Goal: Task Accomplishment & Management: Complete application form

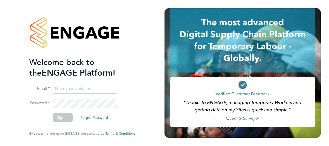
type input "[EMAIL_ADDRESS][PERSON_NAME][DOMAIN_NAME]"
click at [71, 123] on li "Sign In Forgot Password" at bounding box center [79, 119] width 101 height 13
click at [66, 115] on button "Sign In" at bounding box center [63, 117] width 20 height 8
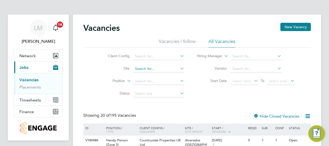
click at [145, 67] on input at bounding box center [158, 68] width 51 height 7
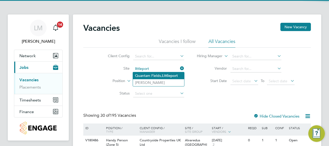
click at [161, 76] on li "Quantam Fields, Littleport" at bounding box center [158, 75] width 51 height 7
type input "Quantam Fields, [GEOGRAPHIC_DATA]"
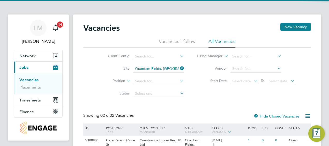
scroll to position [53, 0]
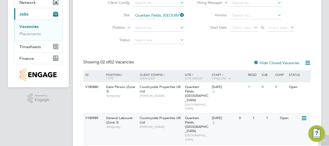
click at [226, 118] on div "19 Sep 2025 2" at bounding box center [223, 120] width 27 height 14
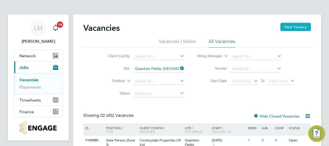
click at [292, 24] on button "New Vacancy" at bounding box center [295, 27] width 30 height 8
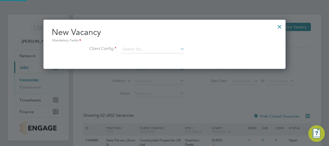
scroll to position [49, 242]
click at [133, 46] on input at bounding box center [152, 49] width 64 height 8
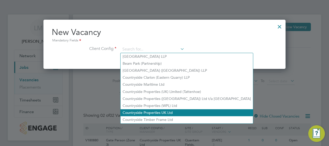
click at [171, 113] on li "Countryside Properties UK Ltd" at bounding box center [186, 112] width 132 height 7
type input "Countryside Properties UK Ltd"
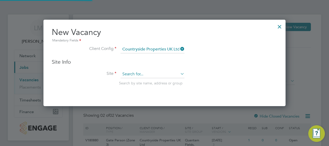
click at [140, 75] on input at bounding box center [152, 74] width 64 height 8
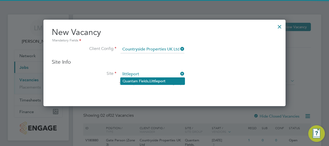
click at [143, 79] on li "Quantam Fields, Littleport" at bounding box center [152, 80] width 64 height 7
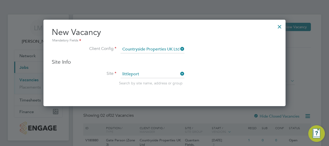
type input "Quantam Fields, [GEOGRAPHIC_DATA]"
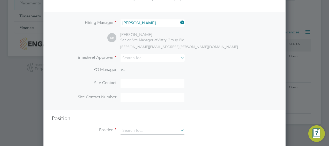
scroll to position [87, 0]
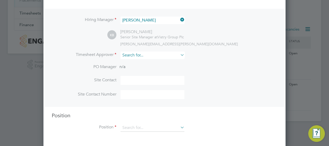
click at [149, 56] on input at bounding box center [152, 54] width 64 height 7
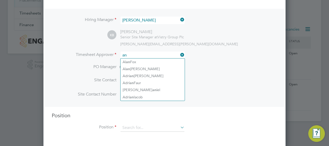
type input "a"
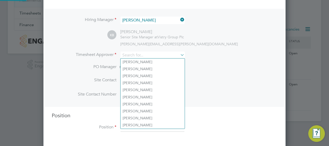
scroll to position [0, 0]
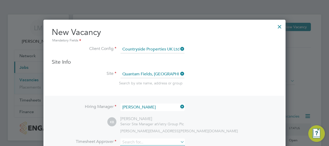
click at [282, 26] on div at bounding box center [279, 25] width 9 height 9
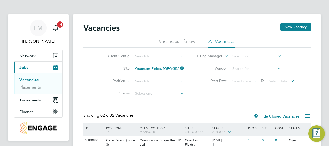
scroll to position [53, 0]
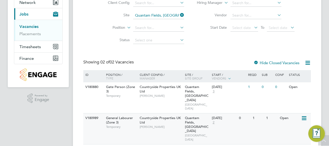
click at [140, 115] on span "Countryside Properties UK Ltd" at bounding box center [159, 119] width 41 height 9
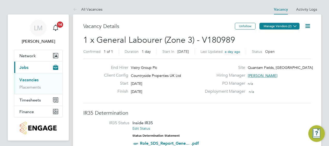
click at [285, 27] on button "Manage Vendors (2)" at bounding box center [279, 26] width 40 height 7
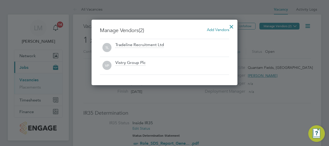
scroll to position [65, 146]
click at [218, 28] on span "Add Vendors" at bounding box center [218, 29] width 22 height 5
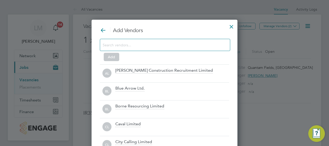
scroll to position [144, 146]
click at [181, 43] on input at bounding box center [161, 44] width 116 height 7
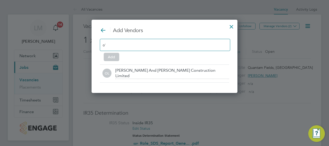
scroll to position [2, 3]
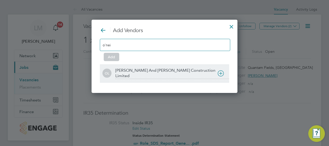
type input "o'nei"
click at [177, 80] on div at bounding box center [172, 82] width 114 height 5
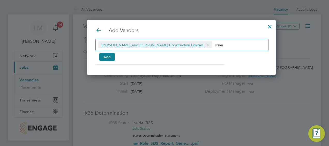
scroll to position [55, 154]
click at [265, 29] on div at bounding box center [269, 25] width 9 height 9
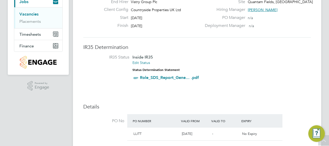
scroll to position [0, 0]
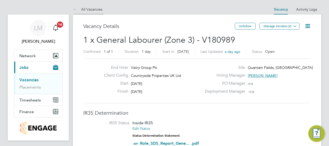
click at [94, 7] on link "All Vacancies" at bounding box center [87, 9] width 29 height 5
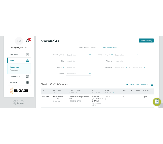
scroll to position [13, 0]
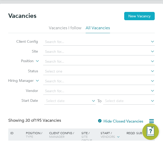
click at [141, 17] on button "New Vacancy" at bounding box center [139, 16] width 30 height 8
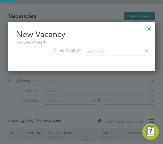
scroll to position [49, 147]
click at [96, 52] on input at bounding box center [117, 52] width 64 height 8
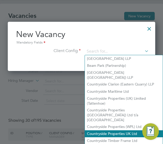
click at [117, 130] on li "Countryside Properties UK Ltd" at bounding box center [124, 133] width 78 height 7
type input "Countryside Properties UK Ltd"
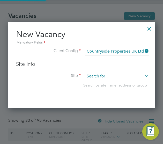
click at [97, 77] on input at bounding box center [117, 76] width 64 height 8
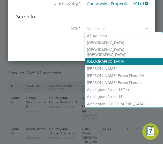
scroll to position [61, 0]
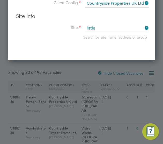
click at [129, 45] on li "Quantam Fields, [GEOGRAPHIC_DATA]" at bounding box center [117, 48] width 64 height 7
type input "Quantam Fields, [GEOGRAPHIC_DATA]"
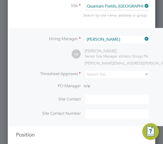
scroll to position [83, 0]
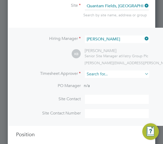
click at [104, 75] on input at bounding box center [117, 73] width 64 height 7
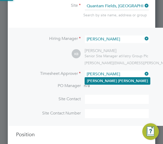
click at [110, 80] on li "[PERSON_NAME]" at bounding box center [117, 80] width 65 height 7
type input "[PERSON_NAME]"
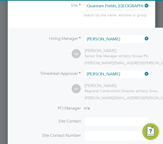
scroll to position [236, 147]
click at [97, 122] on input at bounding box center [117, 121] width 64 height 9
type input "[PERSON_NAME]"
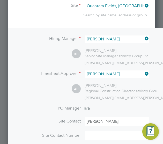
scroll to position [146, 0]
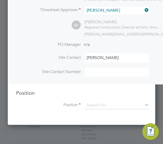
click at [104, 66] on li "Site Contact [PERSON_NAME]" at bounding box center [128, 60] width 225 height 14
click at [102, 73] on input at bounding box center [117, 71] width 64 height 9
paste input "07596 863663"
type input "07596 863663"
click at [107, 102] on input at bounding box center [117, 105] width 64 height 8
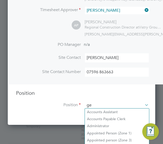
scroll to position [752, 147]
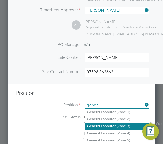
click at [116, 126] on li "Gener al Labourer (Zone 3)" at bounding box center [117, 125] width 64 height 7
type input "General Labourer (Zone 3)"
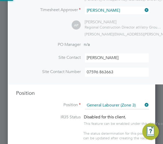
type textarea "- General labouring duties - Supporting the trades on site - Moving materials a…"
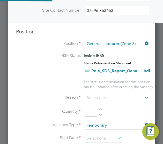
scroll to position [208, 0]
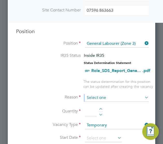
drag, startPoint x: 104, startPoint y: 103, endPoint x: 118, endPoint y: 98, distance: 14.4
click at [118, 98] on li "Reason" at bounding box center [128, 100] width 225 height 13
drag, startPoint x: 118, startPoint y: 98, endPoint x: 107, endPoint y: 94, distance: 11.1
click at [107, 94] on input at bounding box center [117, 98] width 64 height 8
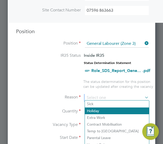
click at [113, 112] on li "Holiday" at bounding box center [117, 110] width 64 height 7
type input "Holiday"
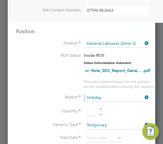
scroll to position [227, 0]
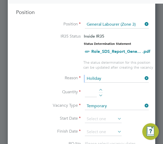
click at [101, 89] on div at bounding box center [100, 91] width 4 height 4
type input "1"
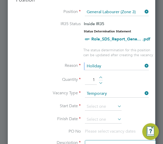
click at [143, 63] on icon at bounding box center [143, 65] width 0 height 7
click at [128, 68] on input at bounding box center [117, 66] width 64 height 8
click at [110, 120] on li "Replacement" at bounding box center [117, 119] width 64 height 7
type input "Replacement"
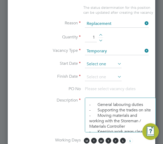
scroll to position [188, 0]
click at [103, 64] on input at bounding box center [103, 64] width 37 height 8
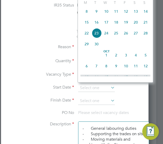
scroll to position [184, 0]
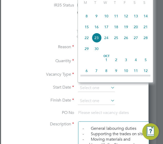
click at [118, 28] on span "18" at bounding box center [116, 27] width 10 height 10
type input "[DATE]"
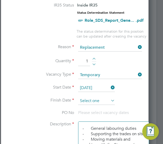
scroll to position [188, 0]
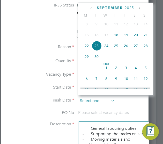
click at [104, 98] on input at bounding box center [96, 101] width 37 height 8
click at [97, 48] on span "23" at bounding box center [96, 46] width 10 height 10
type input "[DATE]"
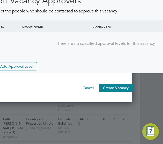
scroll to position [736, 23]
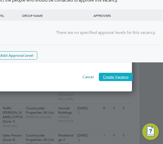
click at [113, 73] on button "Create Vacancy" at bounding box center [116, 77] width 34 height 8
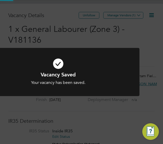
scroll to position [15, 23]
click at [113, 72] on h1 "Vacancy Saved" at bounding box center [58, 74] width 134 height 7
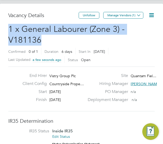
drag, startPoint x: 28, startPoint y: 38, endPoint x: 5, endPoint y: 30, distance: 25.0
copy span "1 x General Labourer (Zone 3) - V181136"
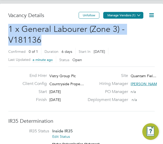
click at [120, 14] on button "Manage Vendors (1)" at bounding box center [123, 15] width 40 height 7
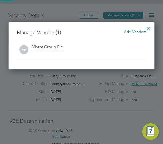
scroll to position [48, 146]
click at [133, 30] on span "Add Vendors" at bounding box center [135, 31] width 22 height 5
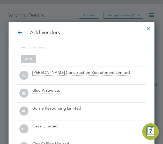
scroll to position [144, 146]
click at [74, 45] on input at bounding box center [78, 46] width 116 height 7
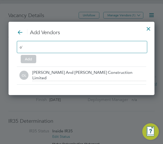
scroll to position [2, 3]
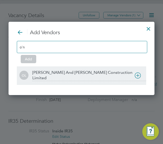
type input "o'n"
click at [80, 82] on div at bounding box center [89, 84] width 114 height 5
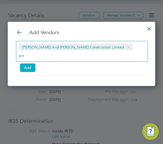
click at [22, 63] on button "Add" at bounding box center [27, 67] width 15 height 8
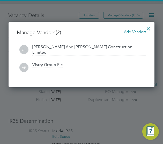
click at [149, 28] on div at bounding box center [148, 27] width 9 height 9
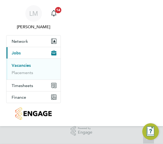
scroll to position [53, 0]
